Goal: Transaction & Acquisition: Purchase product/service

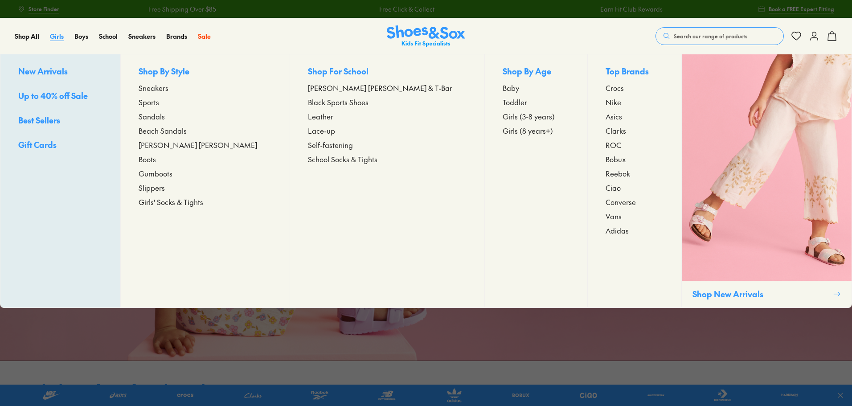
click at [61, 35] on span "Girls" at bounding box center [57, 36] width 14 height 9
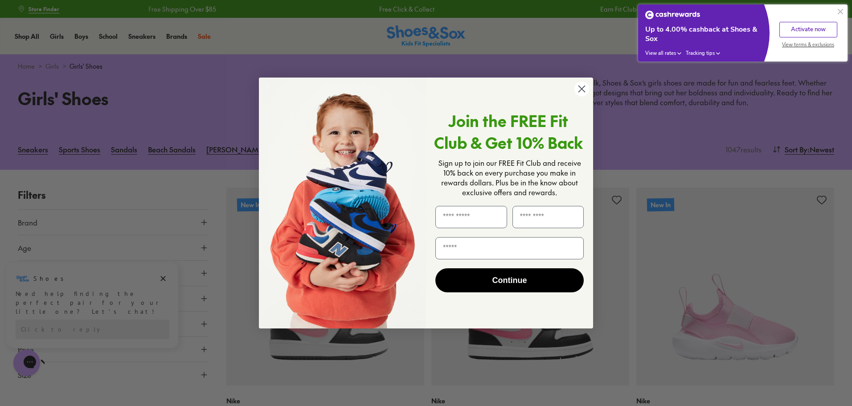
click at [586, 89] on circle "Close dialog" at bounding box center [581, 89] width 15 height 15
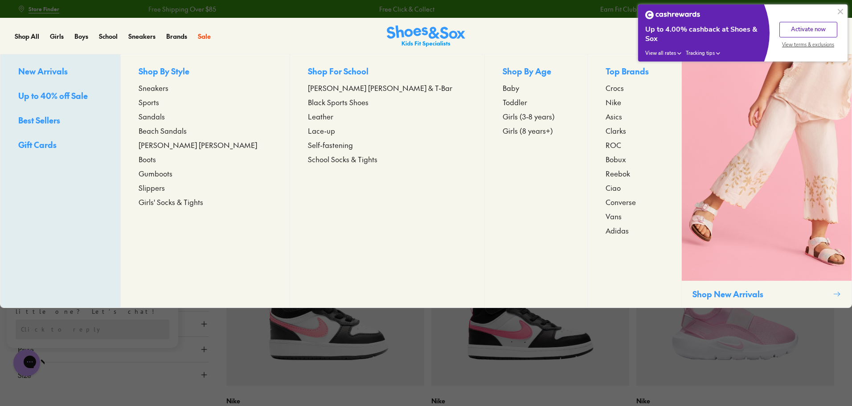
click at [502, 87] on span "Baby" at bounding box center [510, 87] width 16 height 11
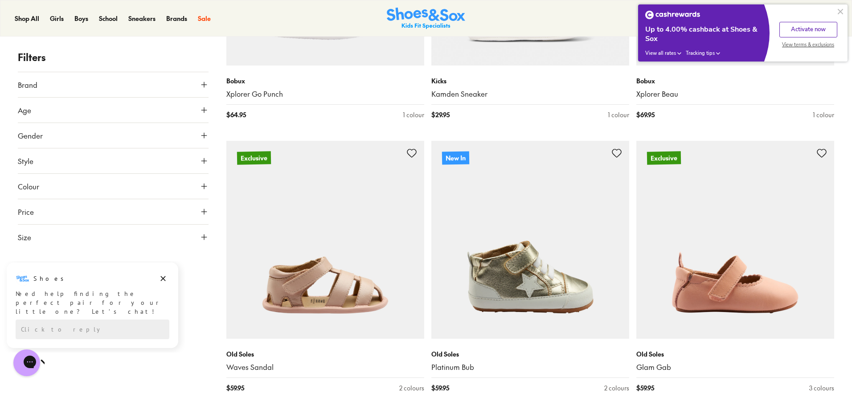
scroll to position [1336, 0]
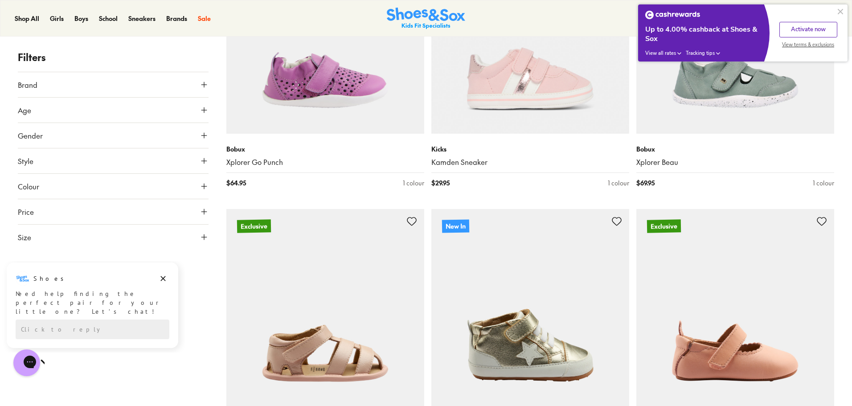
click at [841, 11] on button at bounding box center [840, 11] width 11 height 11
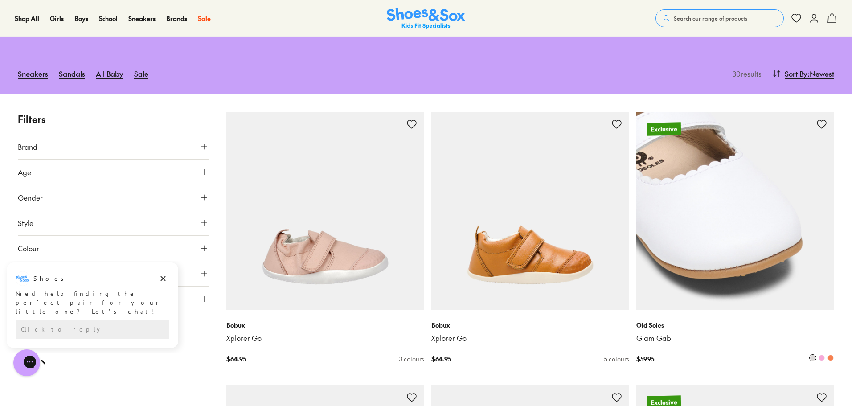
scroll to position [0, 0]
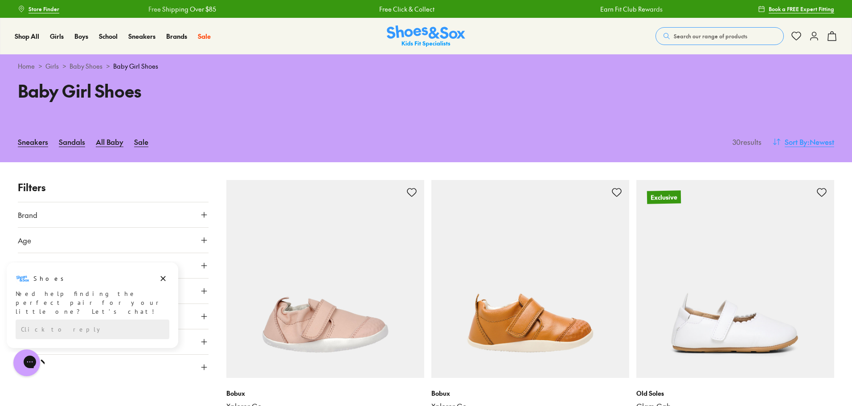
click at [782, 141] on button "Sort By : Newest" at bounding box center [803, 142] width 62 height 20
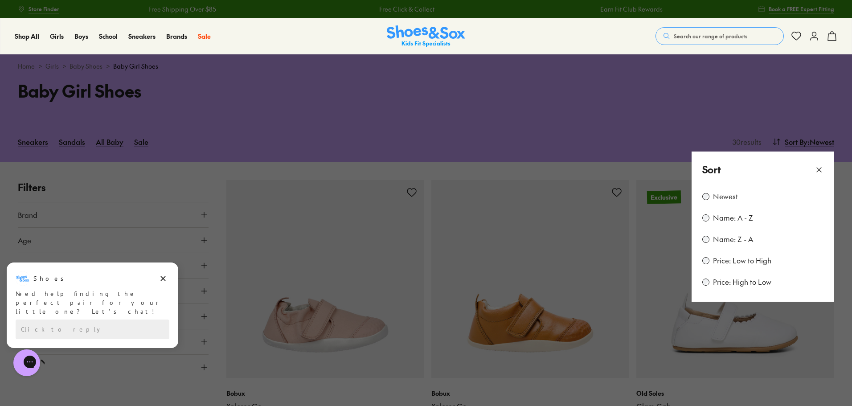
click at [737, 260] on label "Price: Low to High" at bounding box center [742, 261] width 58 height 10
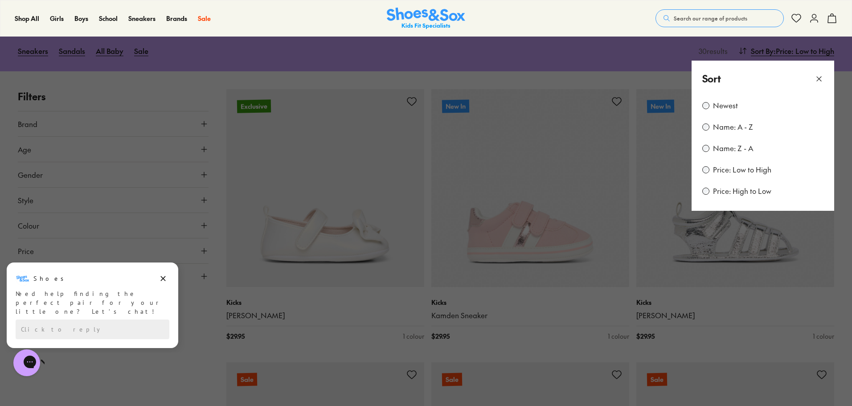
click at [189, 366] on button at bounding box center [426, 203] width 852 height 406
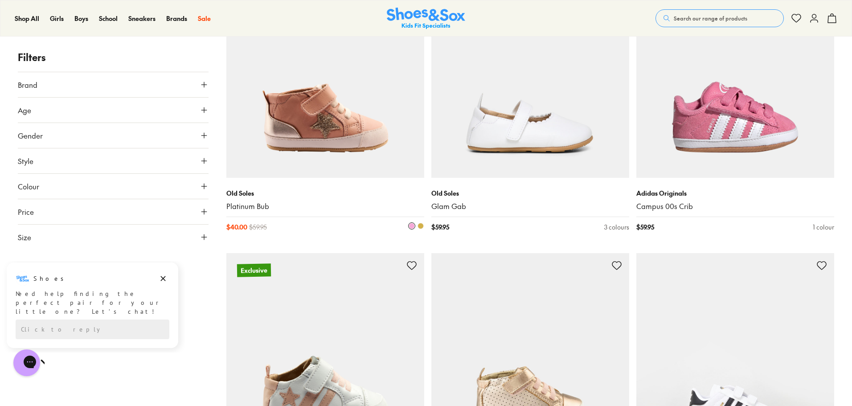
scroll to position [1071, 0]
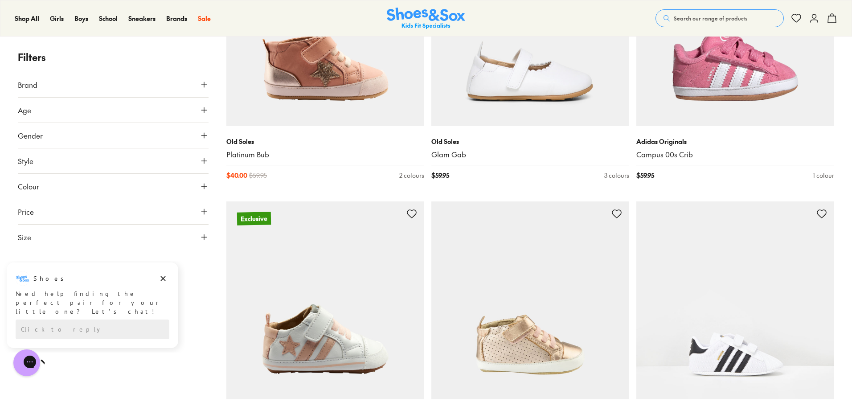
click at [99, 237] on button "Size" at bounding box center [113, 237] width 191 height 25
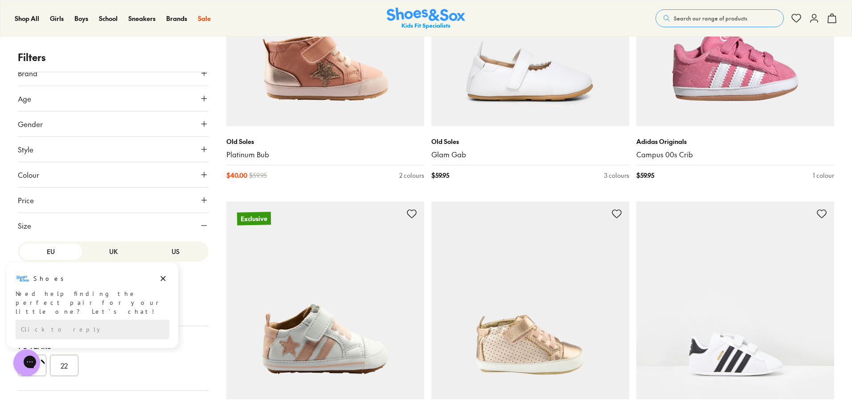
scroll to position [15, 0]
drag, startPoint x: 166, startPoint y: 280, endPoint x: 165, endPoint y: 537, distance: 257.5
click at [166, 280] on icon "Dismiss campaign" at bounding box center [163, 278] width 9 height 11
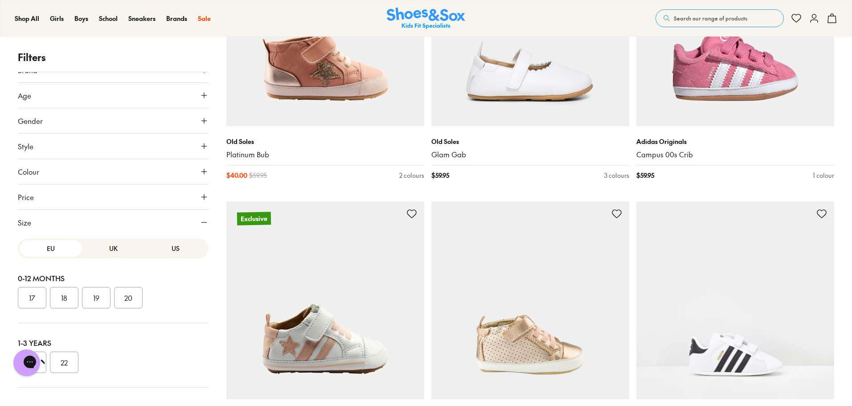
click at [112, 248] on button "UK" at bounding box center [113, 248] width 62 height 16
click at [166, 253] on button "US" at bounding box center [175, 248] width 62 height 16
click at [123, 302] on button "05" at bounding box center [128, 297] width 29 height 21
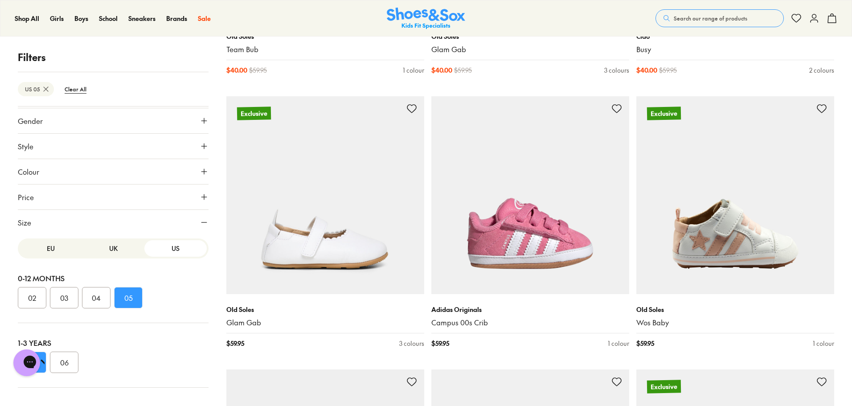
scroll to position [561, 0]
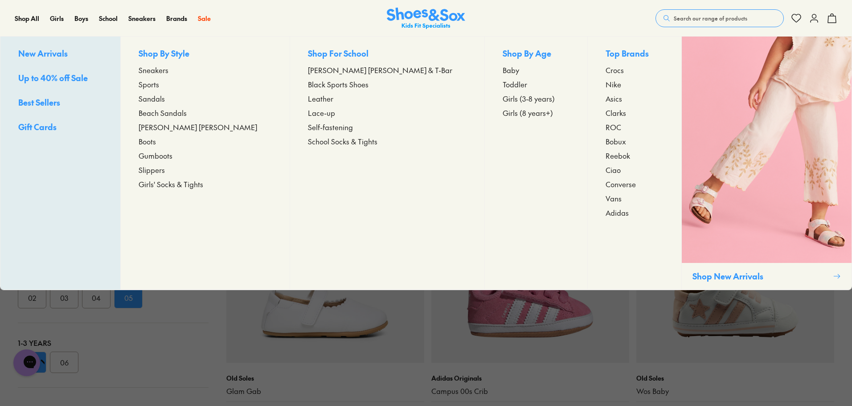
click at [502, 86] on span "Toddler" at bounding box center [514, 84] width 24 height 11
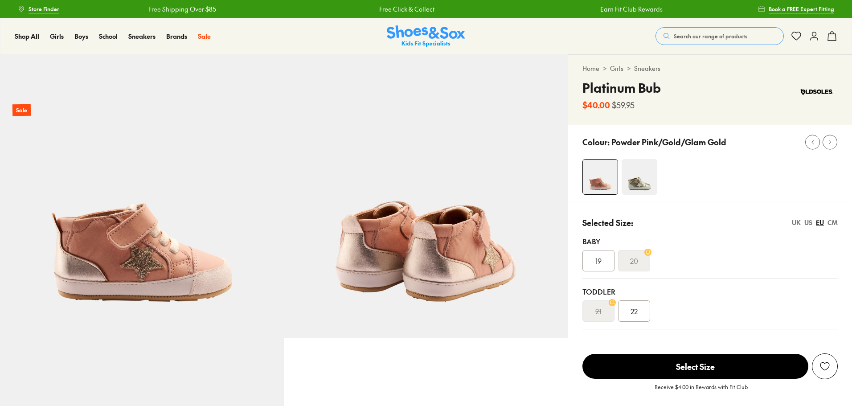
select select "*"
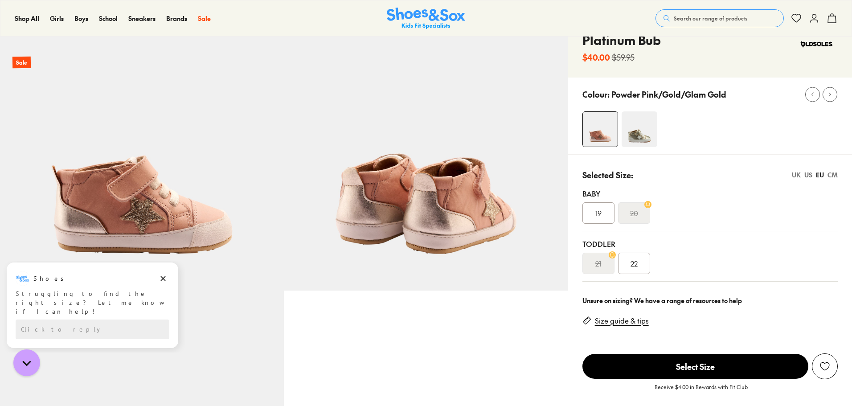
scroll to position [45, 0]
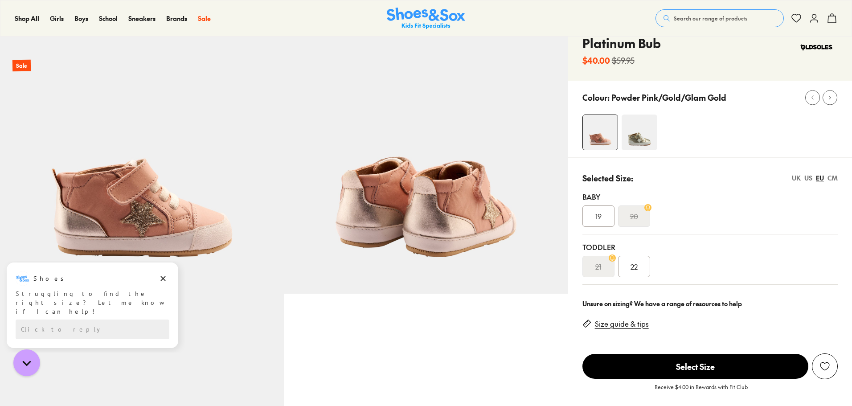
click at [832, 180] on div "CM" at bounding box center [832, 177] width 10 height 9
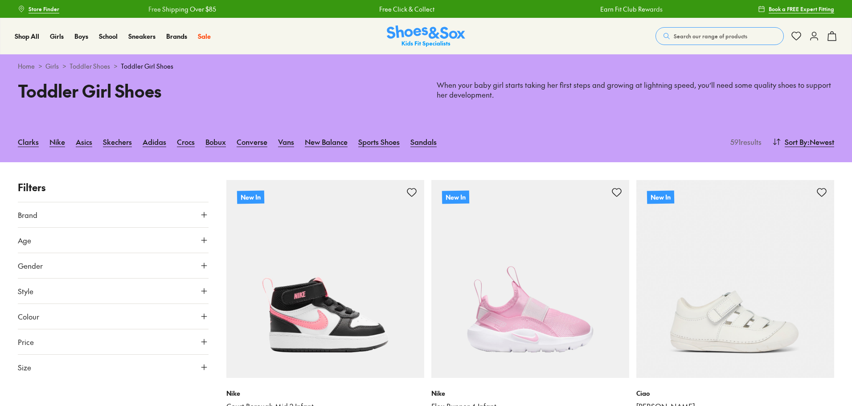
click at [130, 238] on button "Age" at bounding box center [113, 240] width 191 height 25
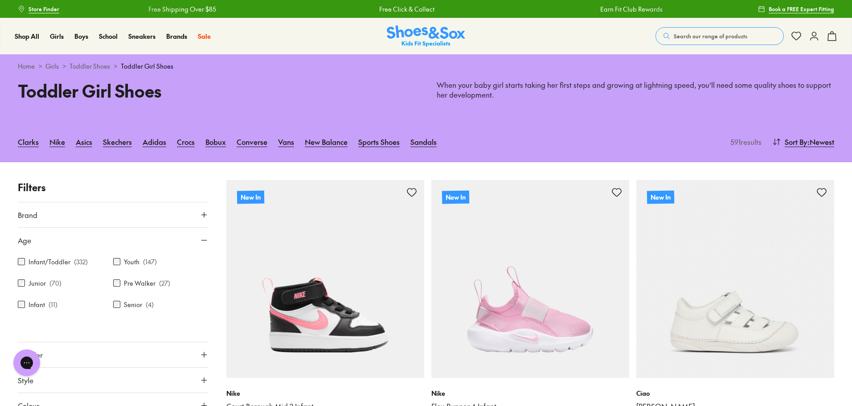
click at [140, 233] on button "Age" at bounding box center [113, 240] width 191 height 25
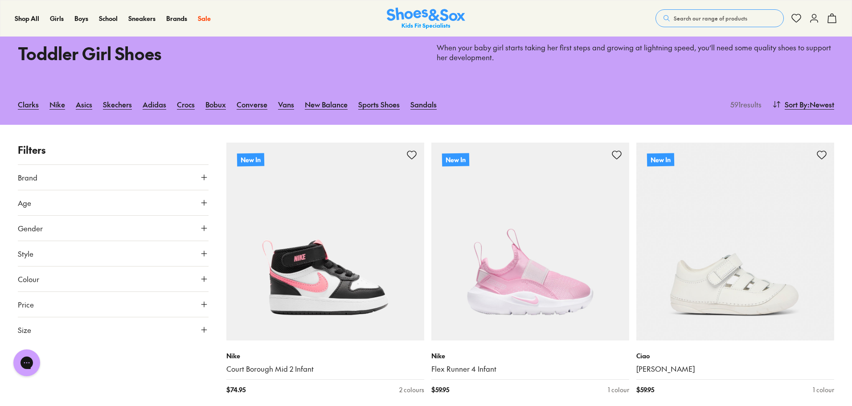
scroll to position [89, 0]
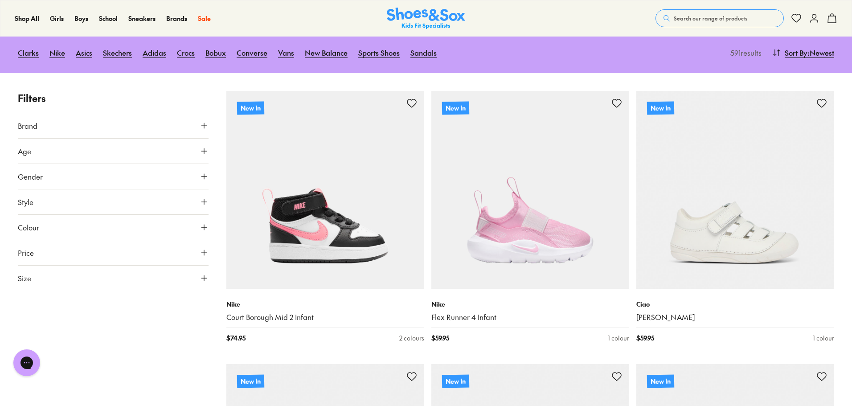
click at [136, 282] on button "Size" at bounding box center [113, 277] width 191 height 25
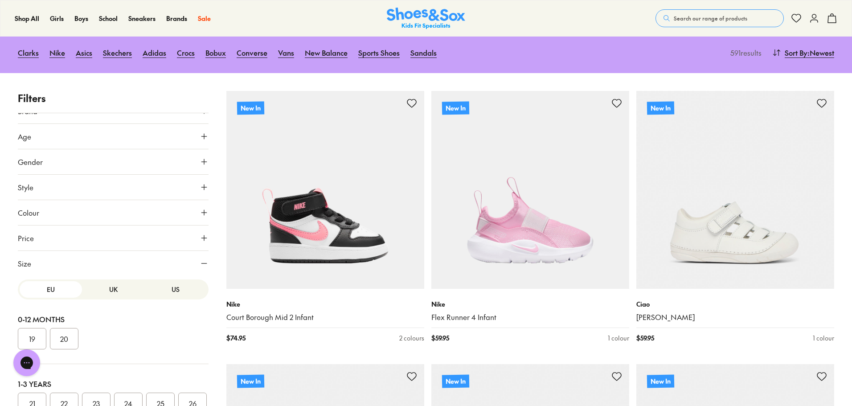
click at [103, 290] on button "UK" at bounding box center [113, 289] width 62 height 16
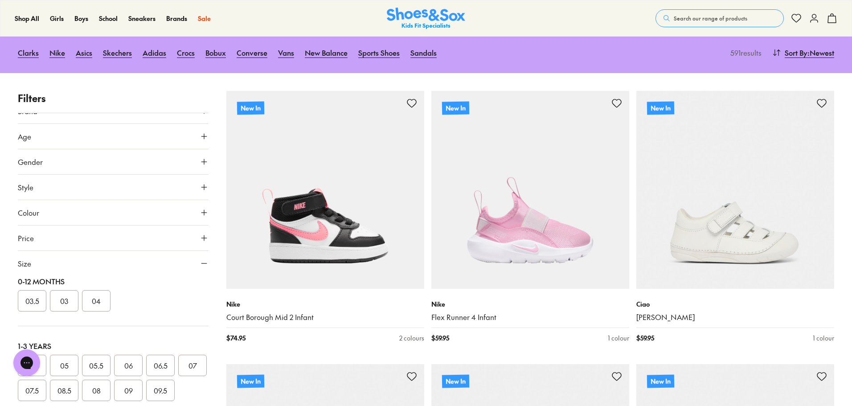
scroll to position [89, 0]
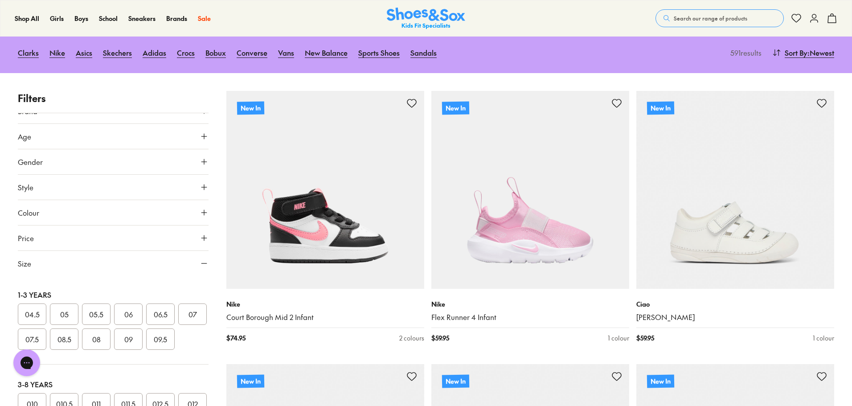
click at [106, 315] on button "05.5" at bounding box center [96, 313] width 29 height 21
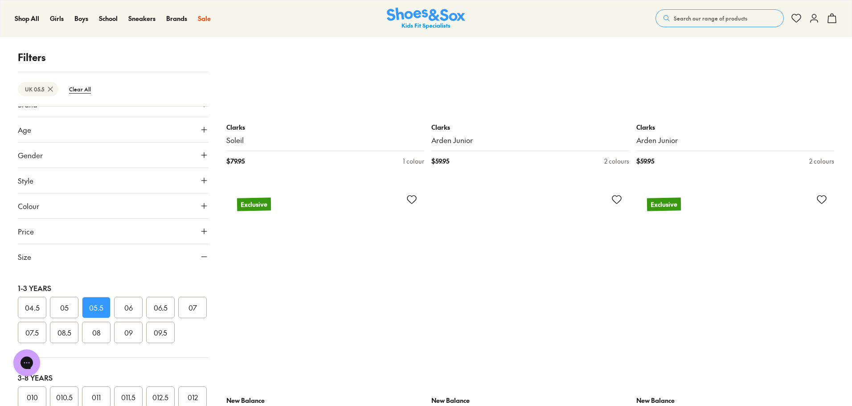
scroll to position [2628, 0]
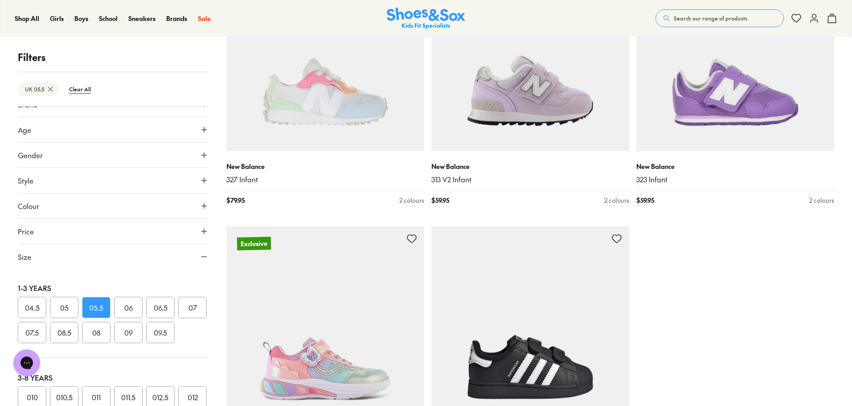
scroll to position [2895, 0]
